Goal: Task Accomplishment & Management: Manage account settings

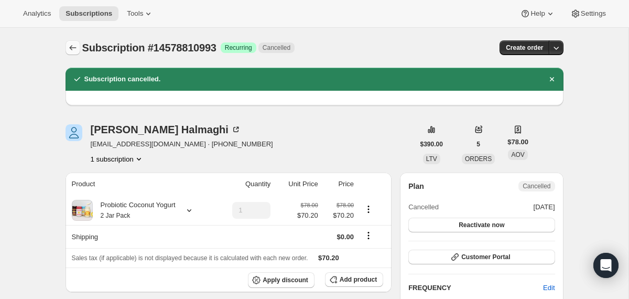
click at [71, 50] on icon "Subscriptions" at bounding box center [73, 47] width 10 height 10
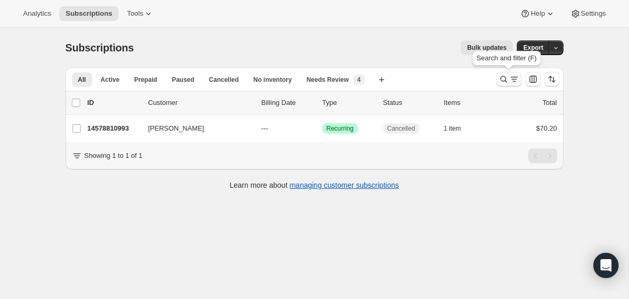
click at [502, 81] on icon "Search and filter results" at bounding box center [504, 79] width 10 height 10
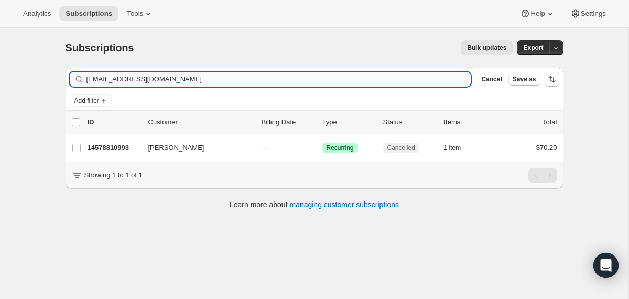
click at [398, 78] on input "[EMAIL_ADDRESS][DOMAIN_NAME]" at bounding box center [279, 79] width 385 height 15
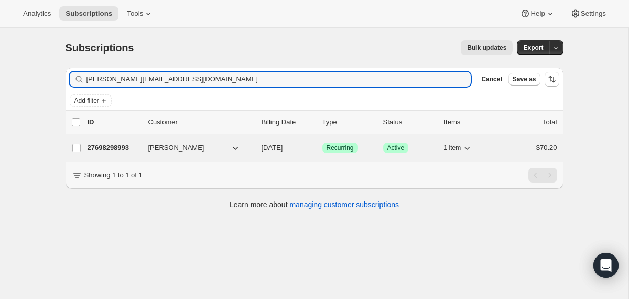
type input "[PERSON_NAME][EMAIL_ADDRESS][DOMAIN_NAME]"
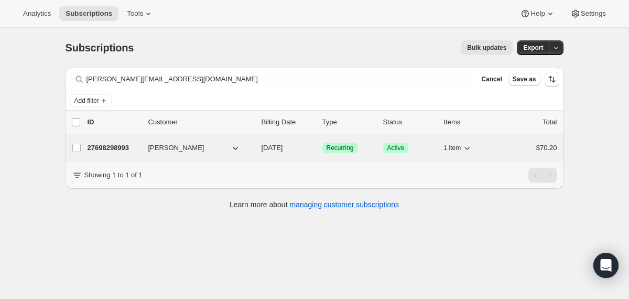
click at [260, 149] on div "27698298993 [PERSON_NAME] [DATE] Success Recurring Success Active 1 item $70.20" at bounding box center [323, 148] width 470 height 15
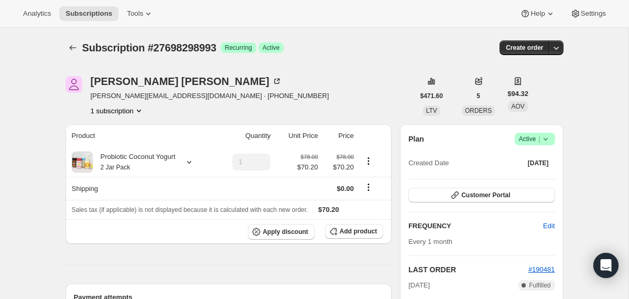
click at [550, 138] on icon at bounding box center [546, 139] width 10 height 10
click at [537, 176] on span "Cancel subscription" at bounding box center [530, 178] width 59 height 8
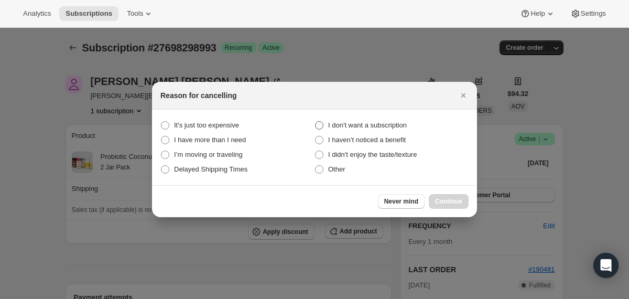
click at [358, 126] on span "I don't want a subscription" at bounding box center [367, 125] width 79 height 8
click at [316, 122] on subscription "I don't want a subscription" at bounding box center [315, 121] width 1 height 1
radio subscription "true"
click at [441, 200] on span "Continue" at bounding box center [448, 201] width 27 height 8
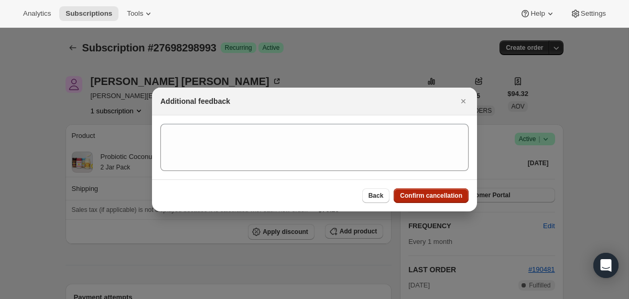
click at [441, 200] on button "Confirm cancellation" at bounding box center [431, 195] width 75 height 15
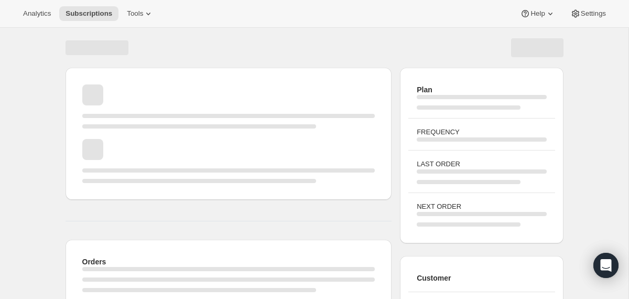
click at [68, 49] on div "Page loading" at bounding box center [97, 47] width 63 height 15
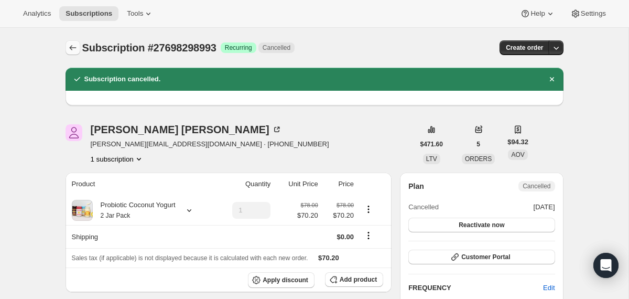
click at [70, 45] on icon "Subscriptions" at bounding box center [73, 47] width 10 height 10
